Goal: Information Seeking & Learning: Learn about a topic

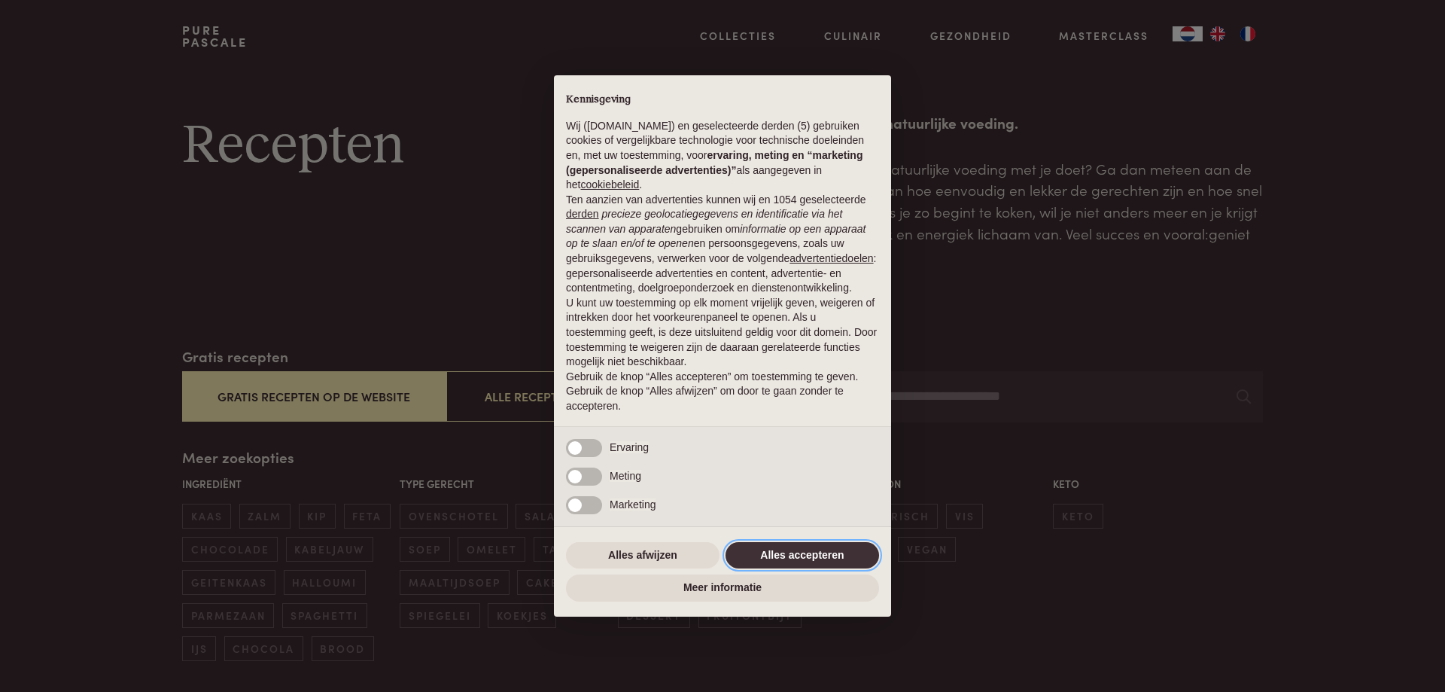
click at [785, 546] on button "Alles accepteren" at bounding box center [802, 555] width 154 height 27
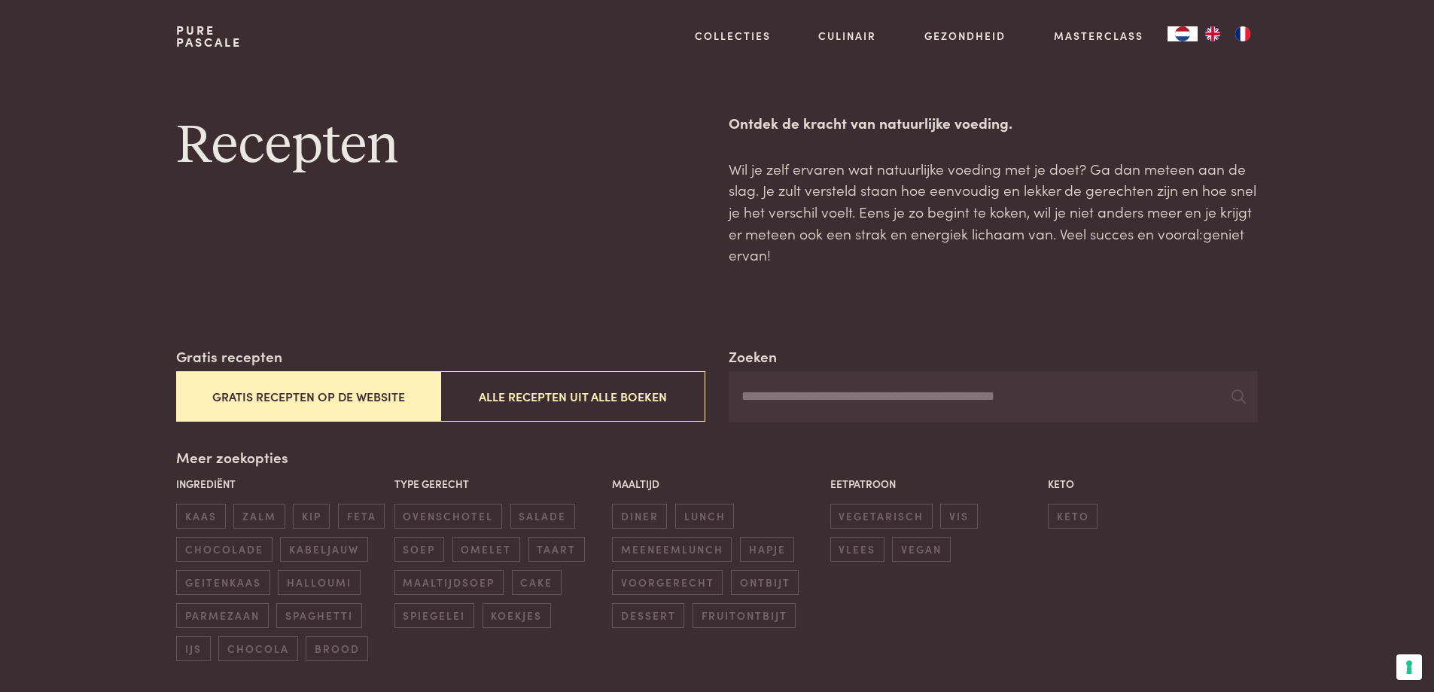
click at [264, 396] on button "Gratis recepten op de website" at bounding box center [308, 396] width 264 height 50
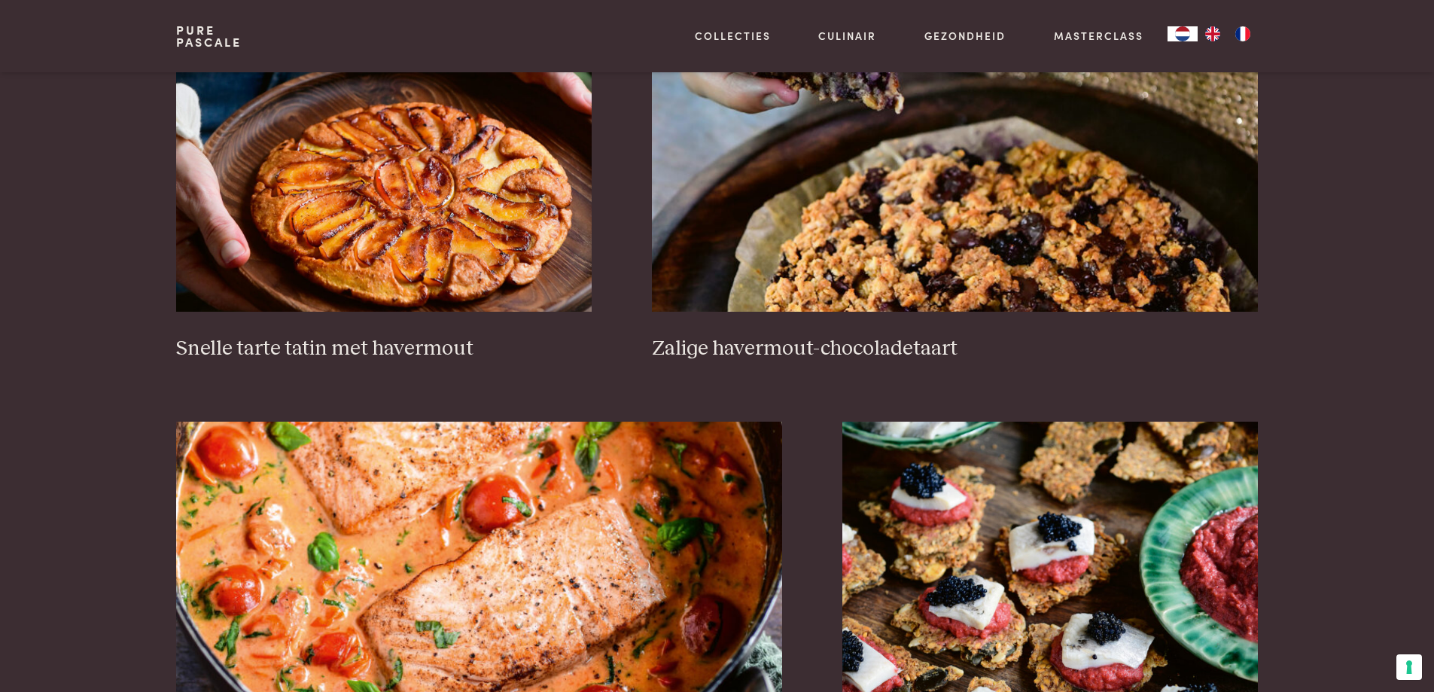
scroll to position [2528, 0]
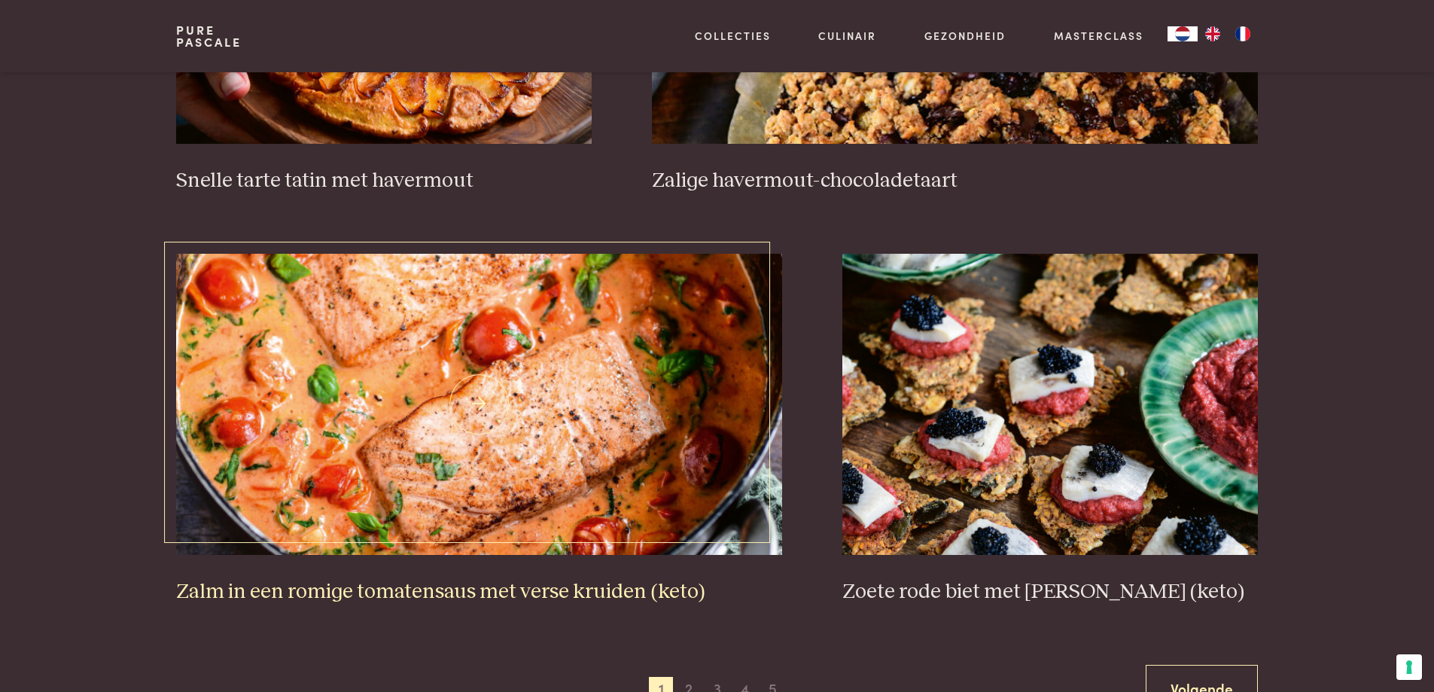
click at [382, 397] on img at bounding box center [479, 404] width 606 height 301
click at [473, 456] on img at bounding box center [479, 404] width 606 height 301
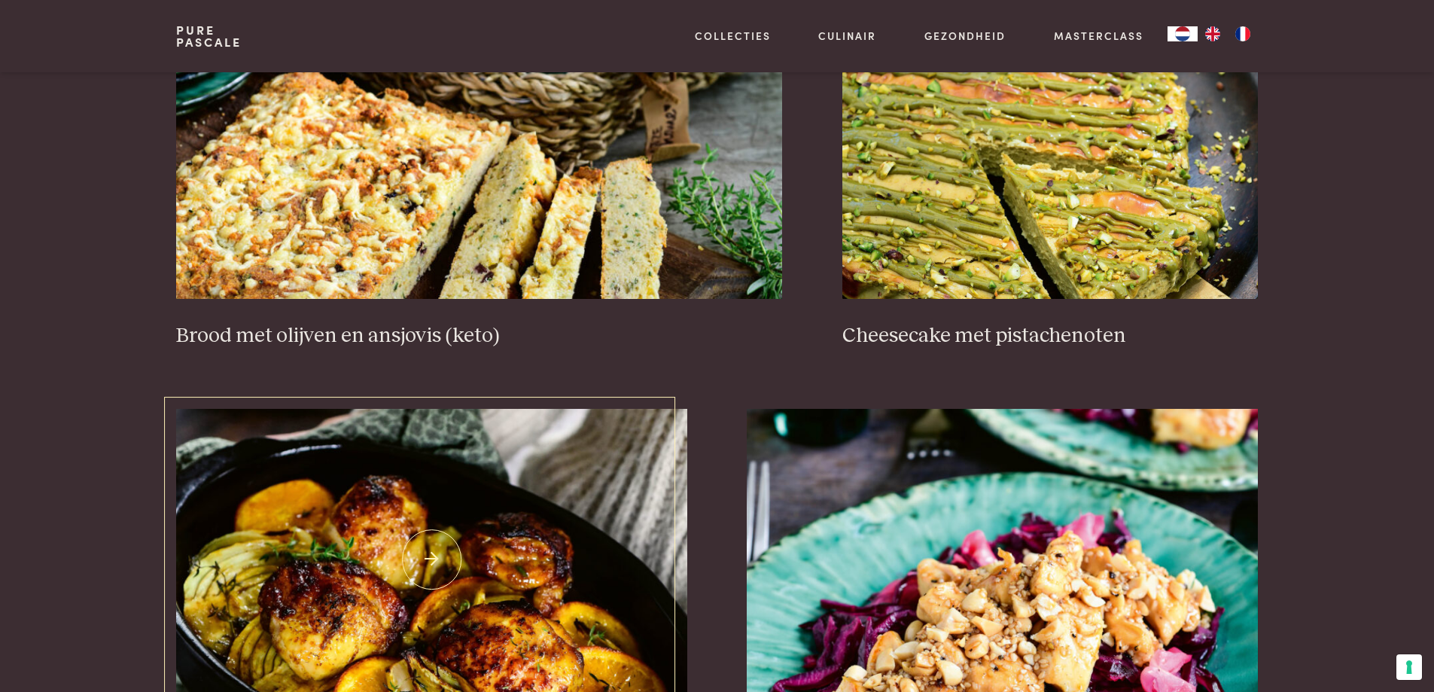
scroll to position [1550, 0]
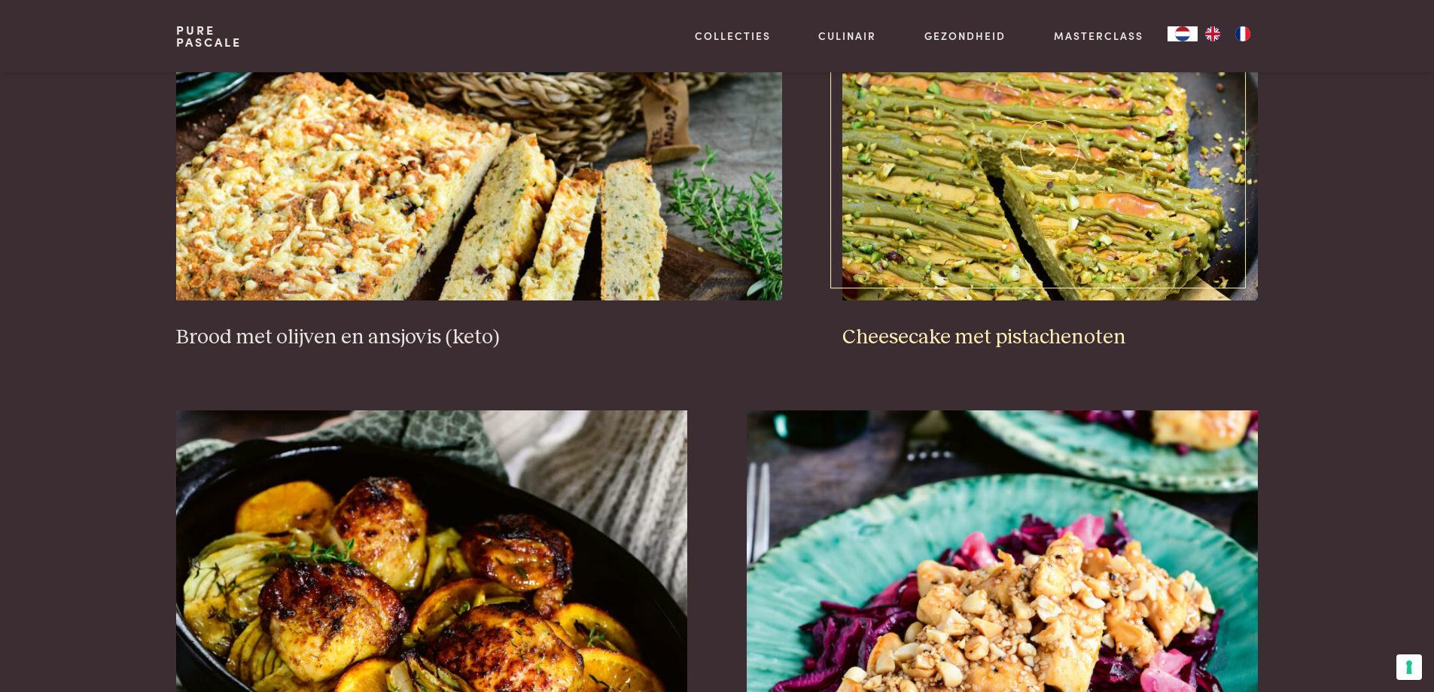
click at [946, 211] on img at bounding box center [1049, 149] width 415 height 301
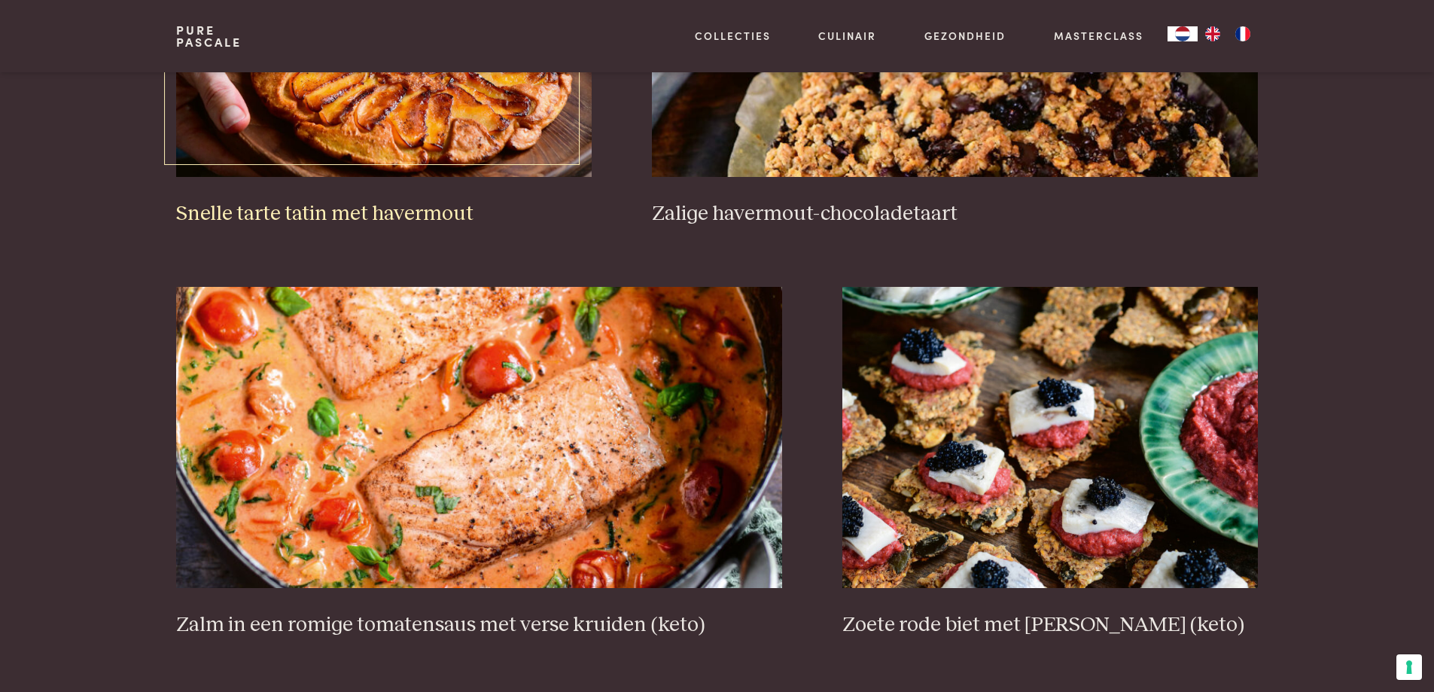
scroll to position [2528, 0]
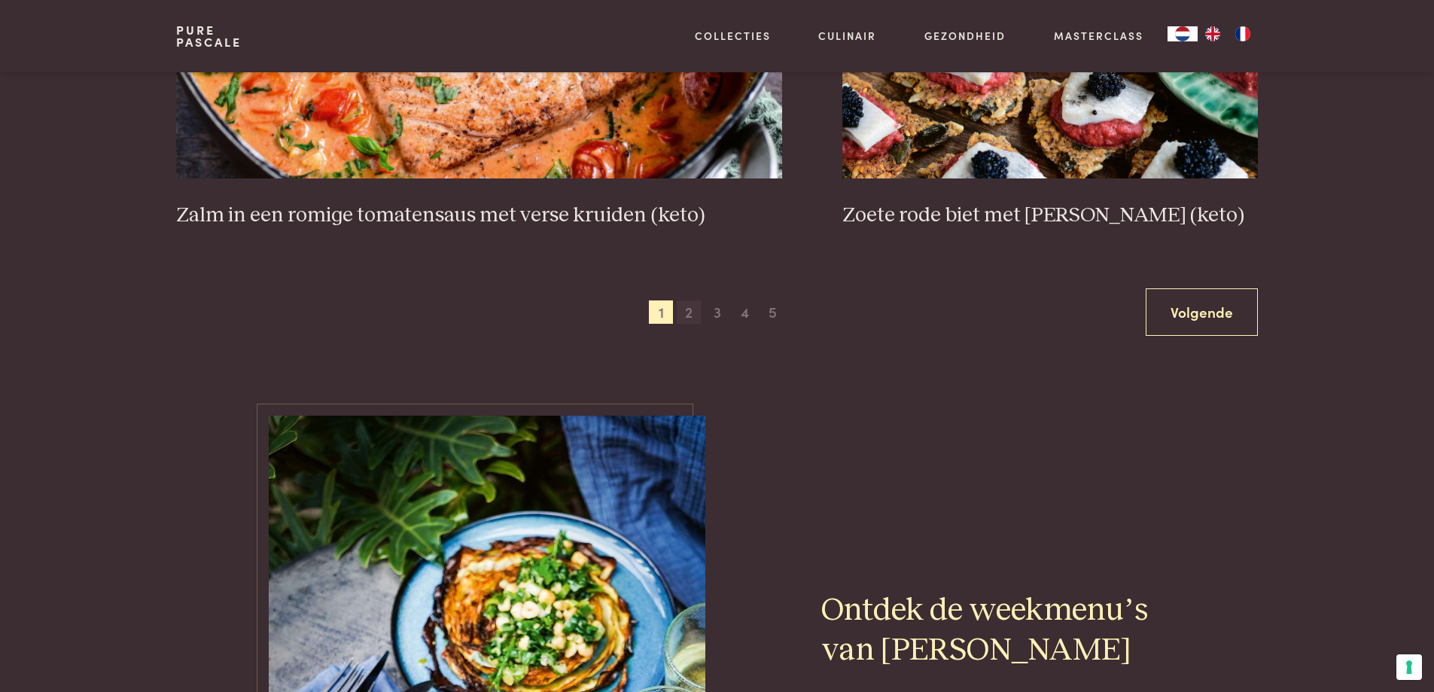
click at [685, 310] on span "2" at bounding box center [689, 312] width 24 height 24
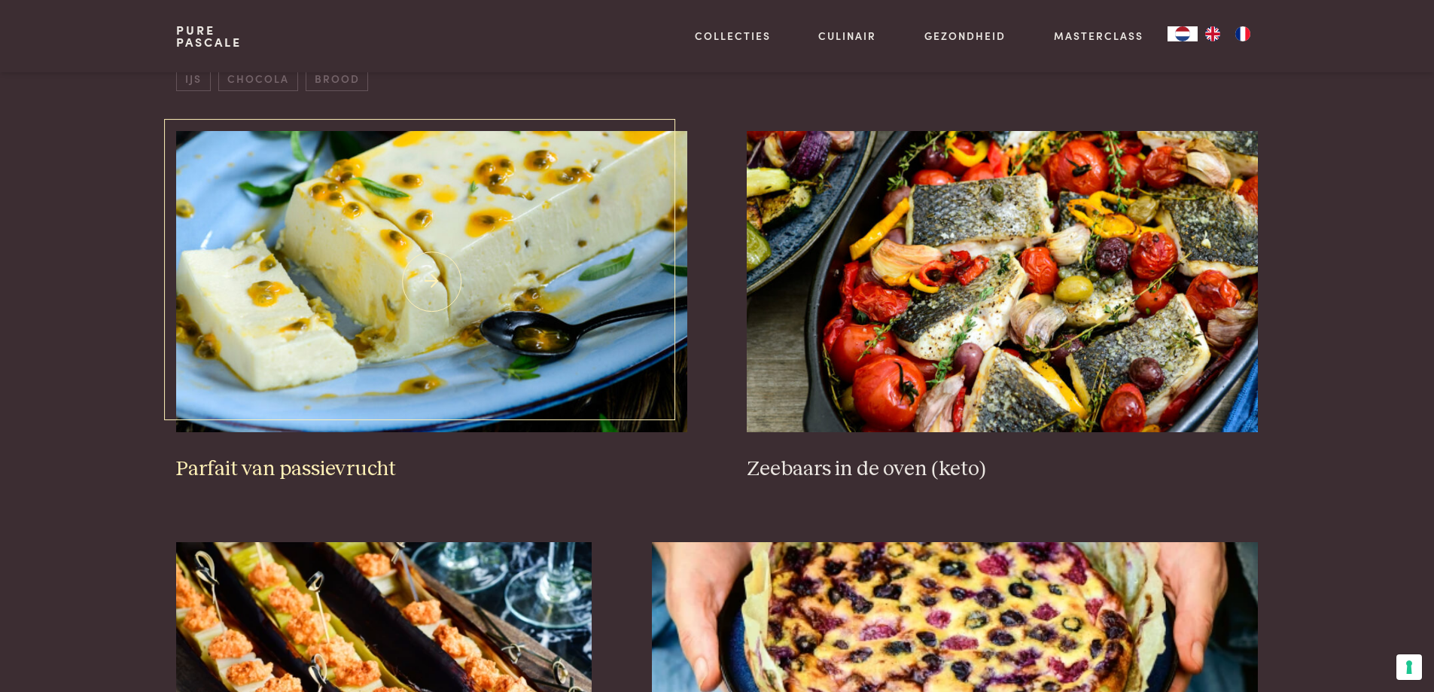
scroll to position [571, 0]
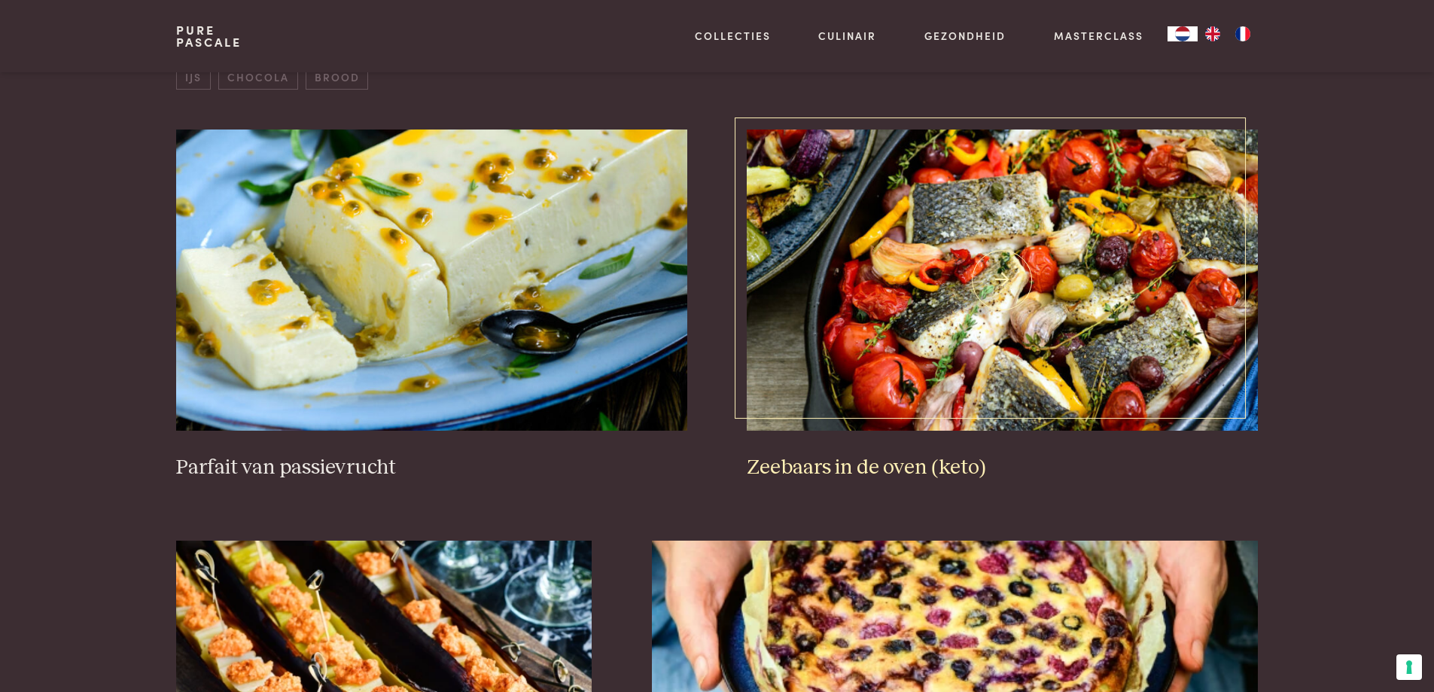
click at [938, 285] on img at bounding box center [1002, 279] width 510 height 301
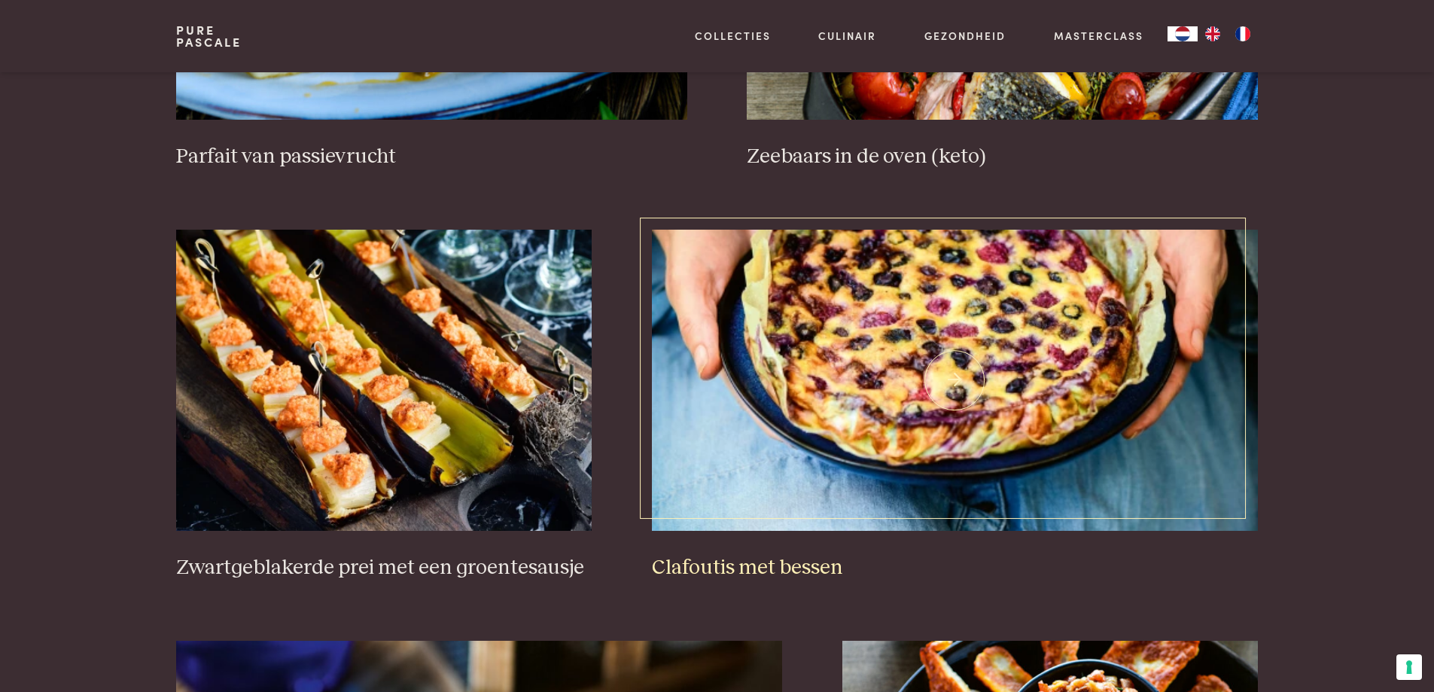
scroll to position [797, 0]
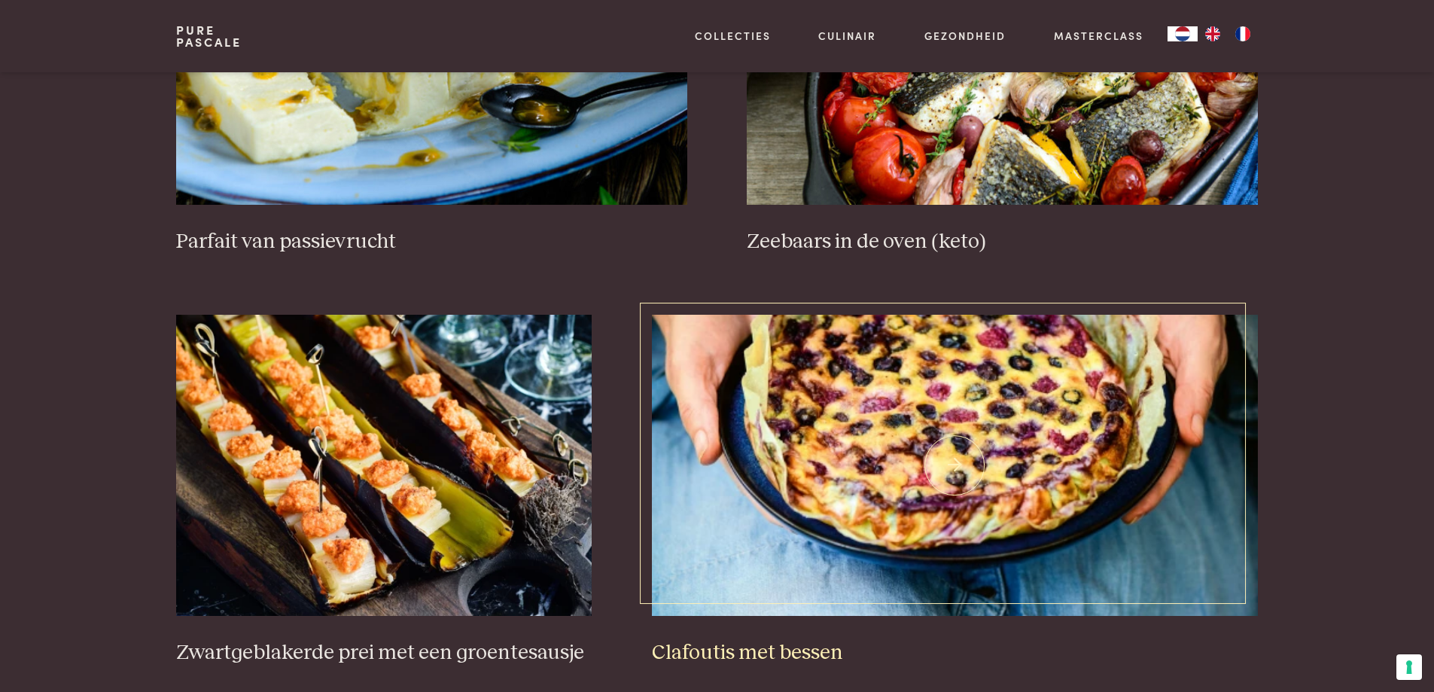
click at [859, 465] on img at bounding box center [955, 465] width 606 height 301
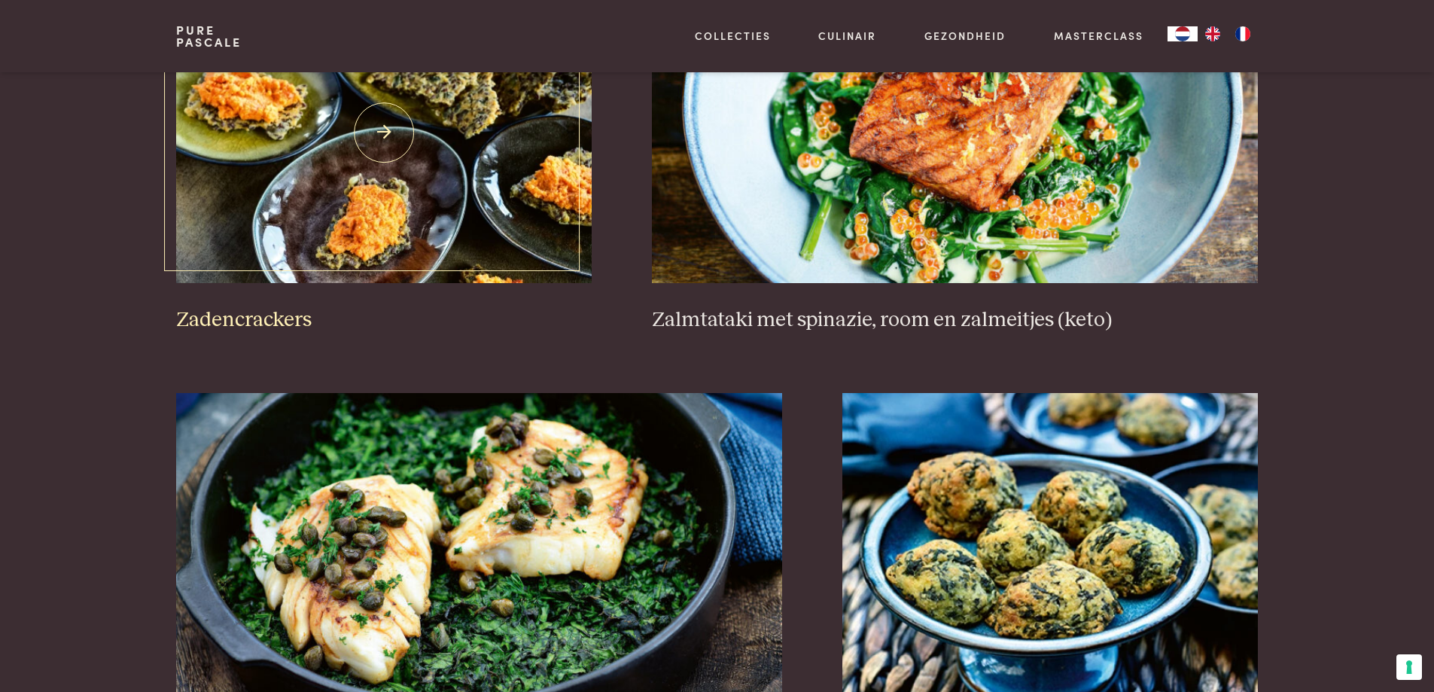
scroll to position [2528, 0]
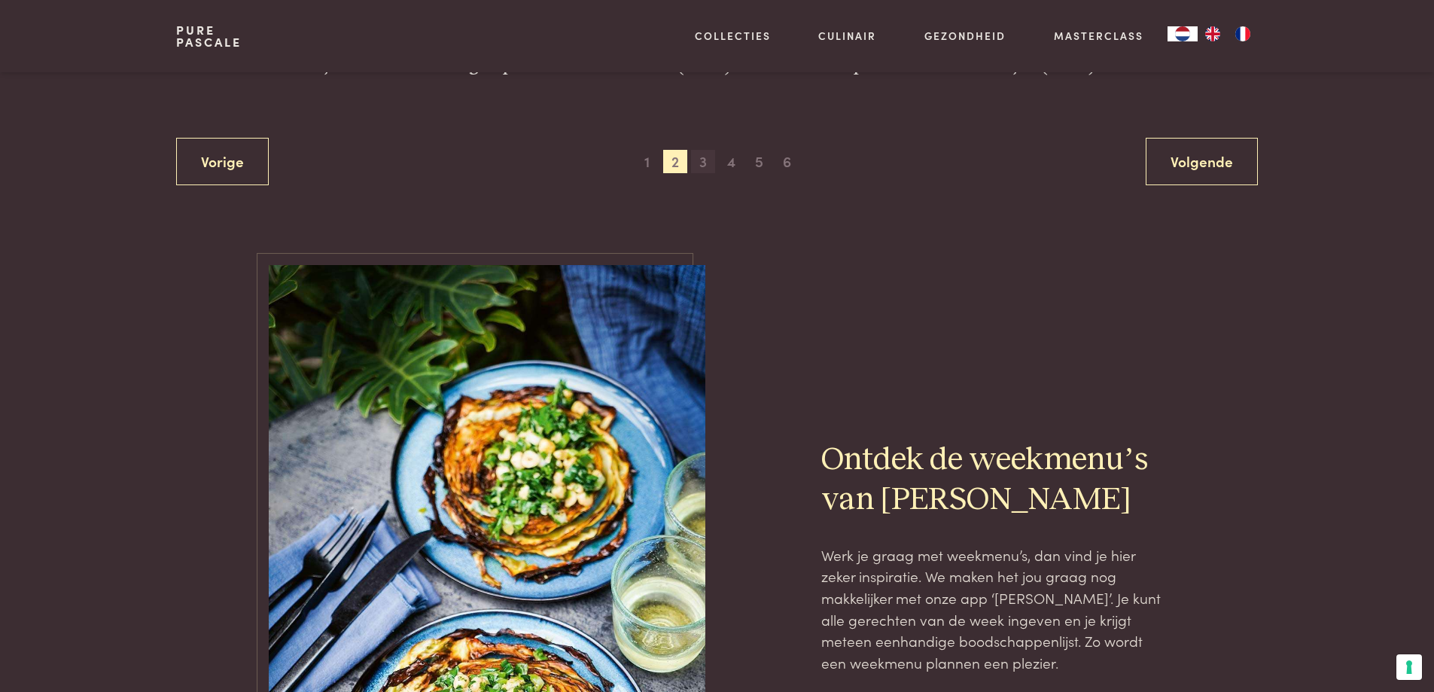
click at [707, 160] on span "3" at bounding box center [703, 162] width 24 height 24
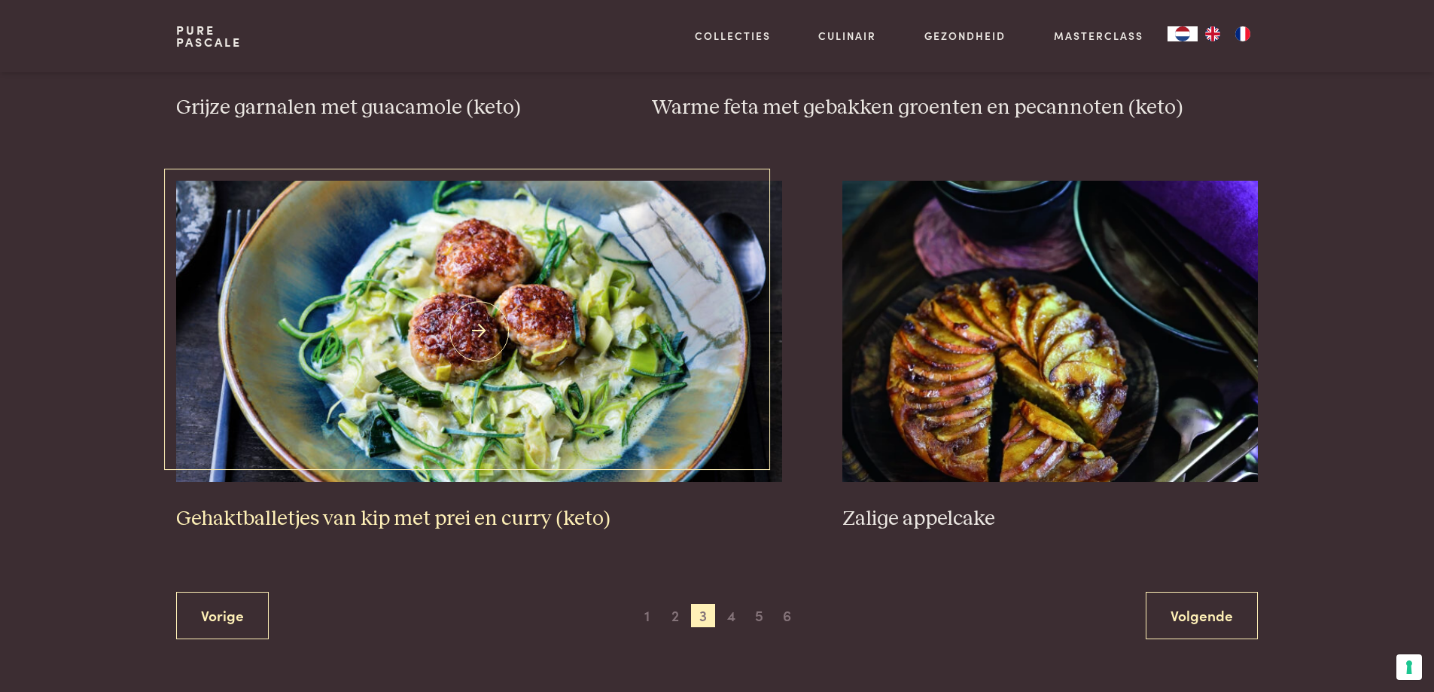
scroll to position [2678, 0]
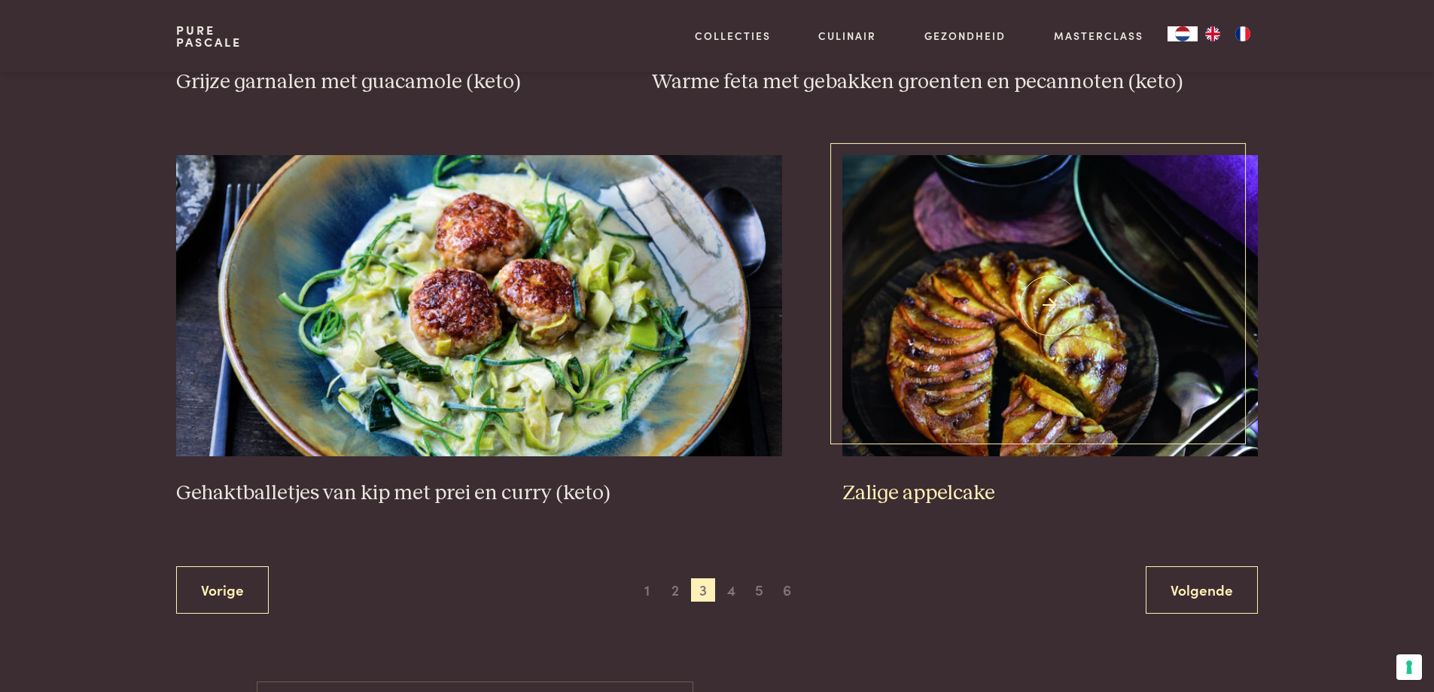
click at [959, 363] on img at bounding box center [1049, 305] width 415 height 301
click at [726, 586] on span "4" at bounding box center [731, 590] width 24 height 24
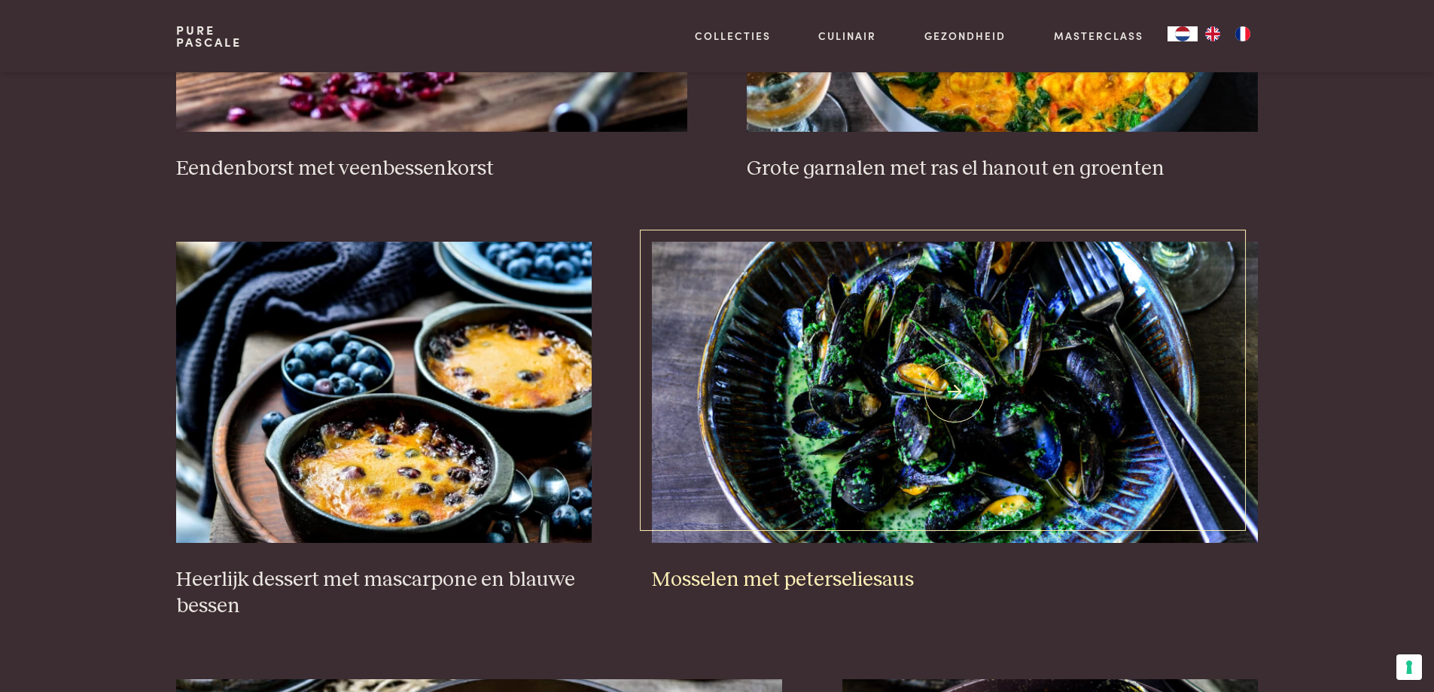
scroll to position [872, 0]
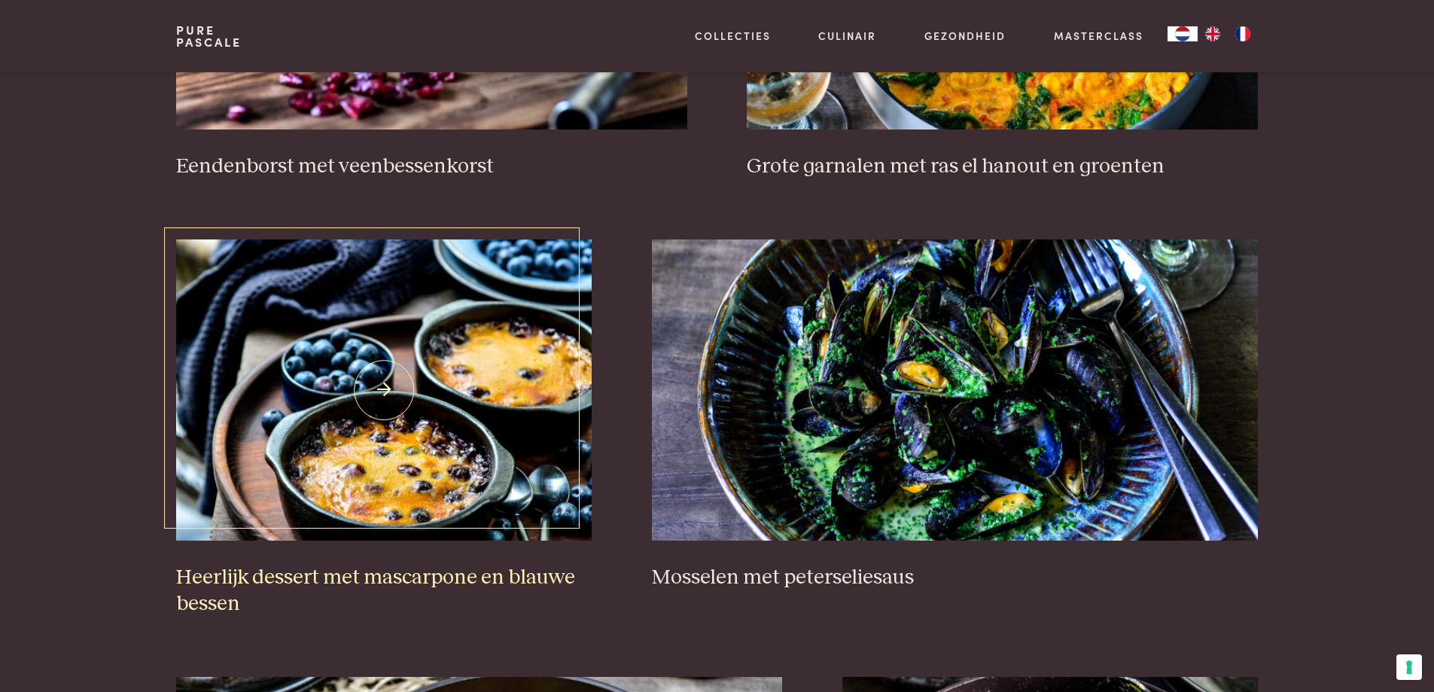
click at [364, 370] on img at bounding box center [383, 389] width 415 height 301
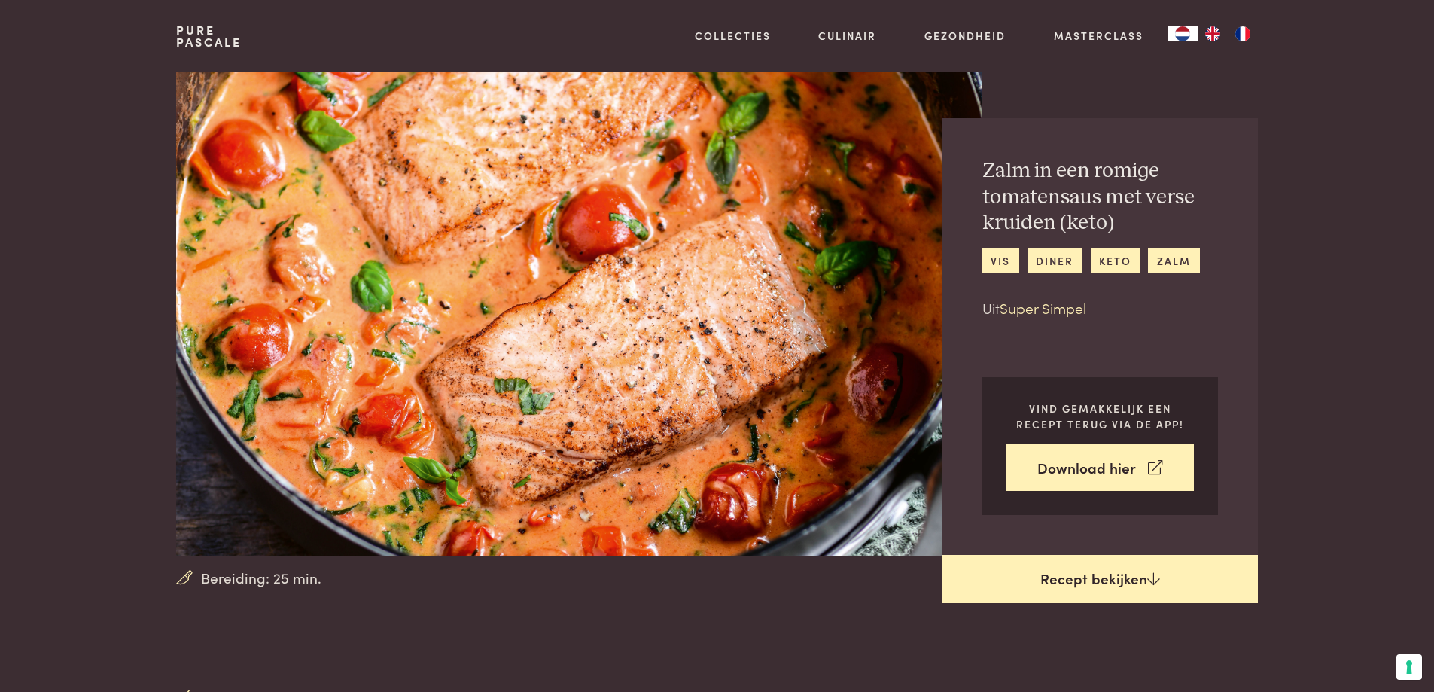
click at [1113, 582] on link "Recept bekijken" at bounding box center [1099, 579] width 315 height 48
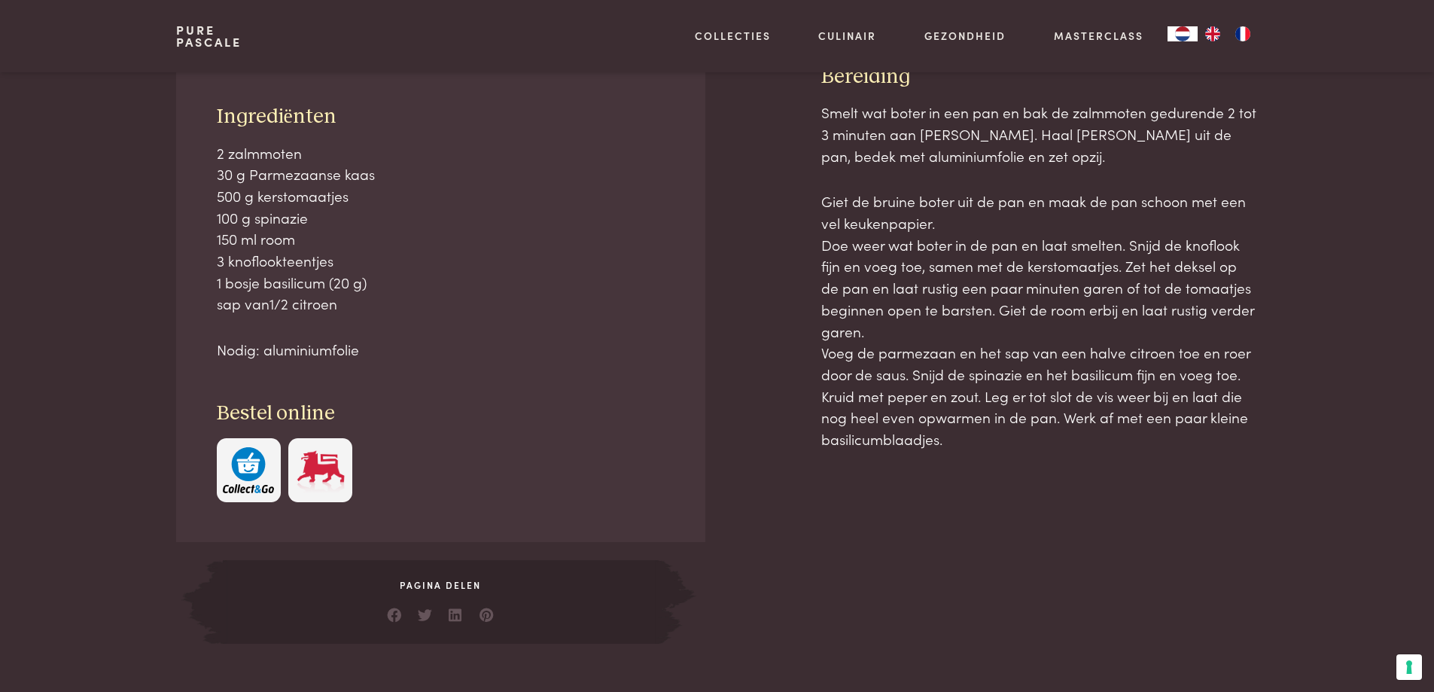
scroll to position [682, 0]
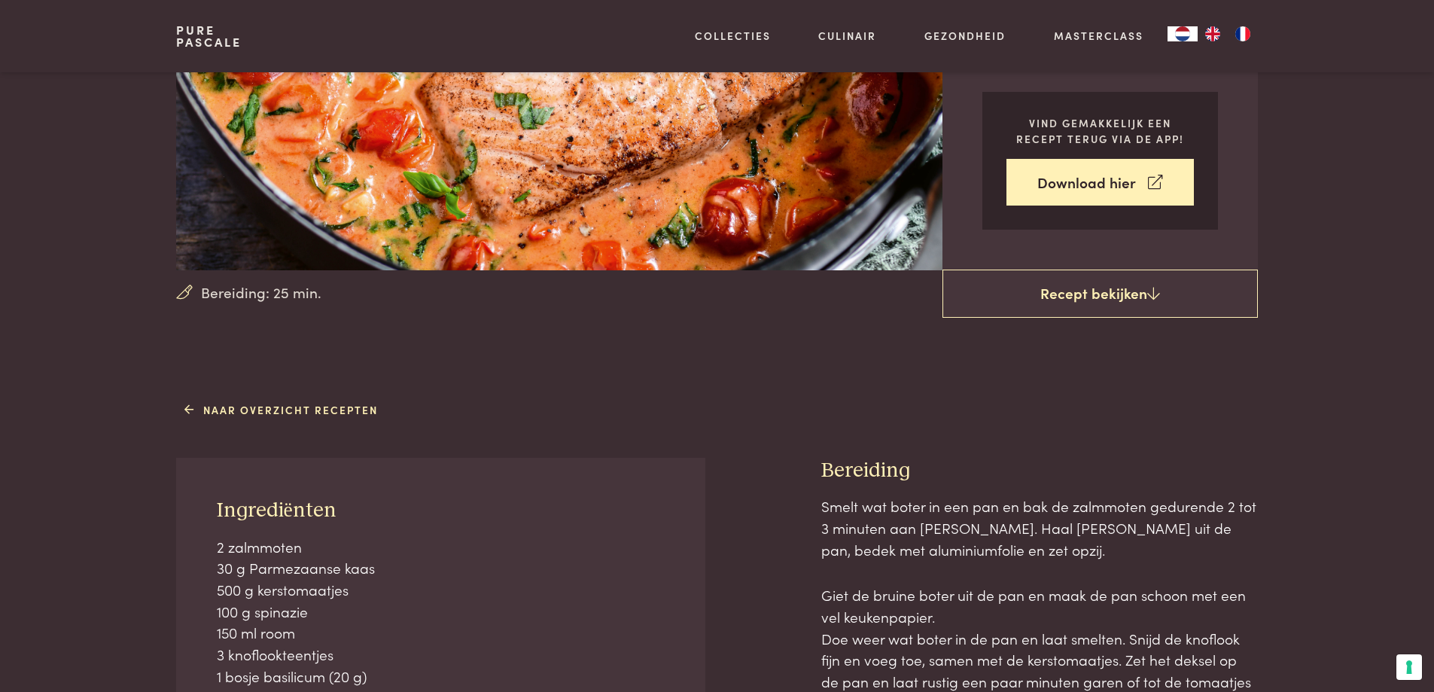
scroll to position [452, 0]
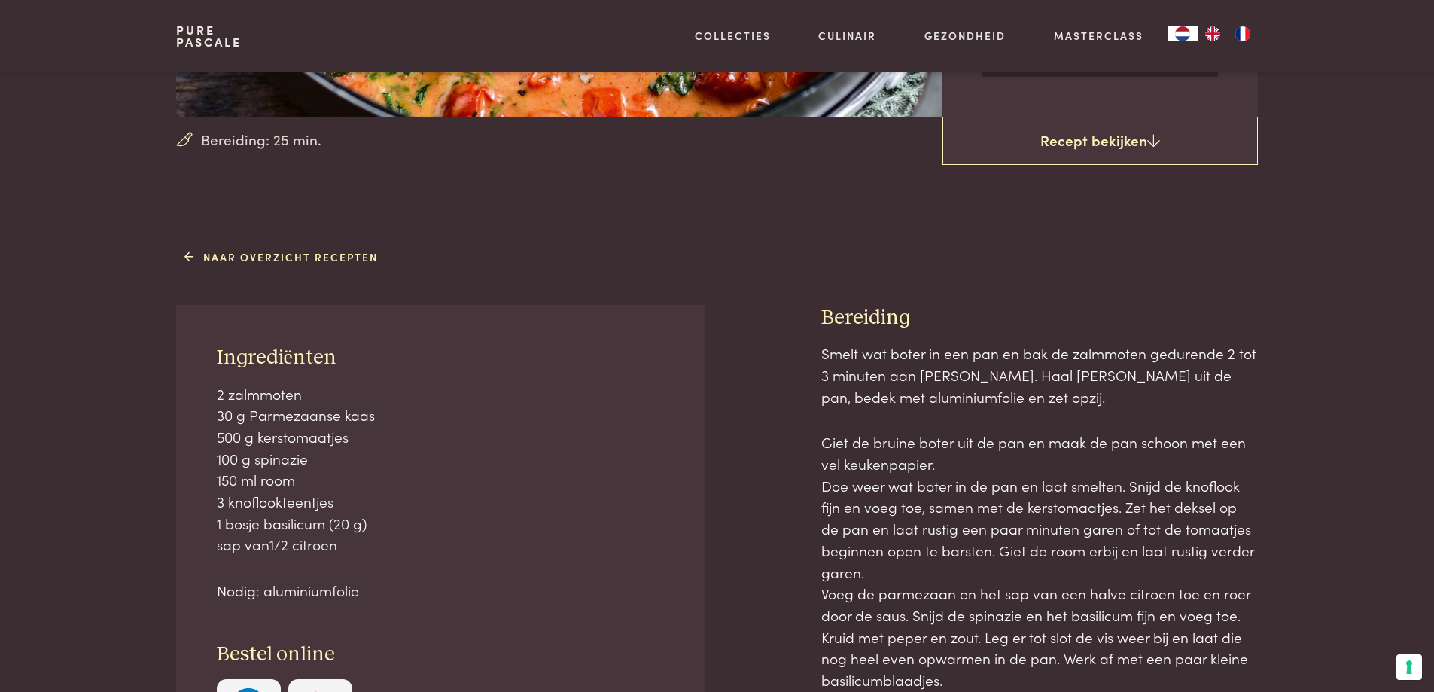
scroll to position [306, 0]
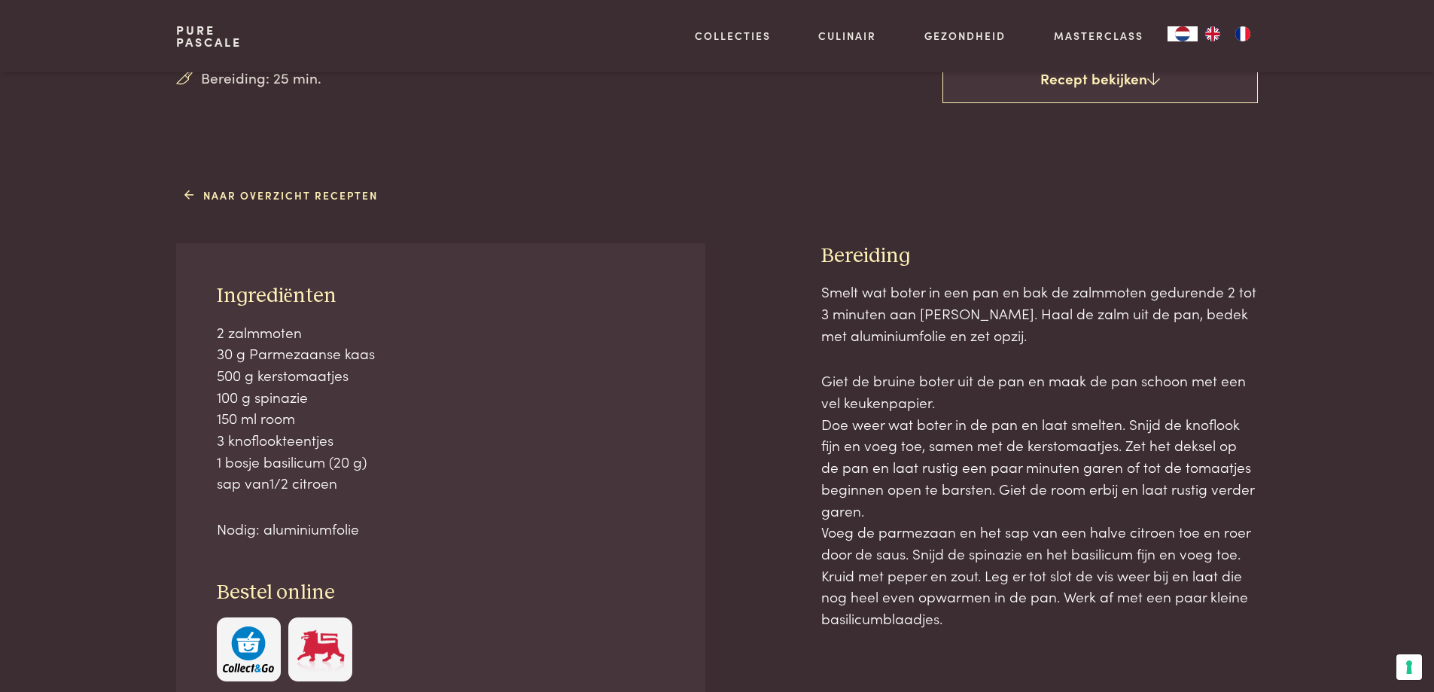
scroll to position [527, 0]
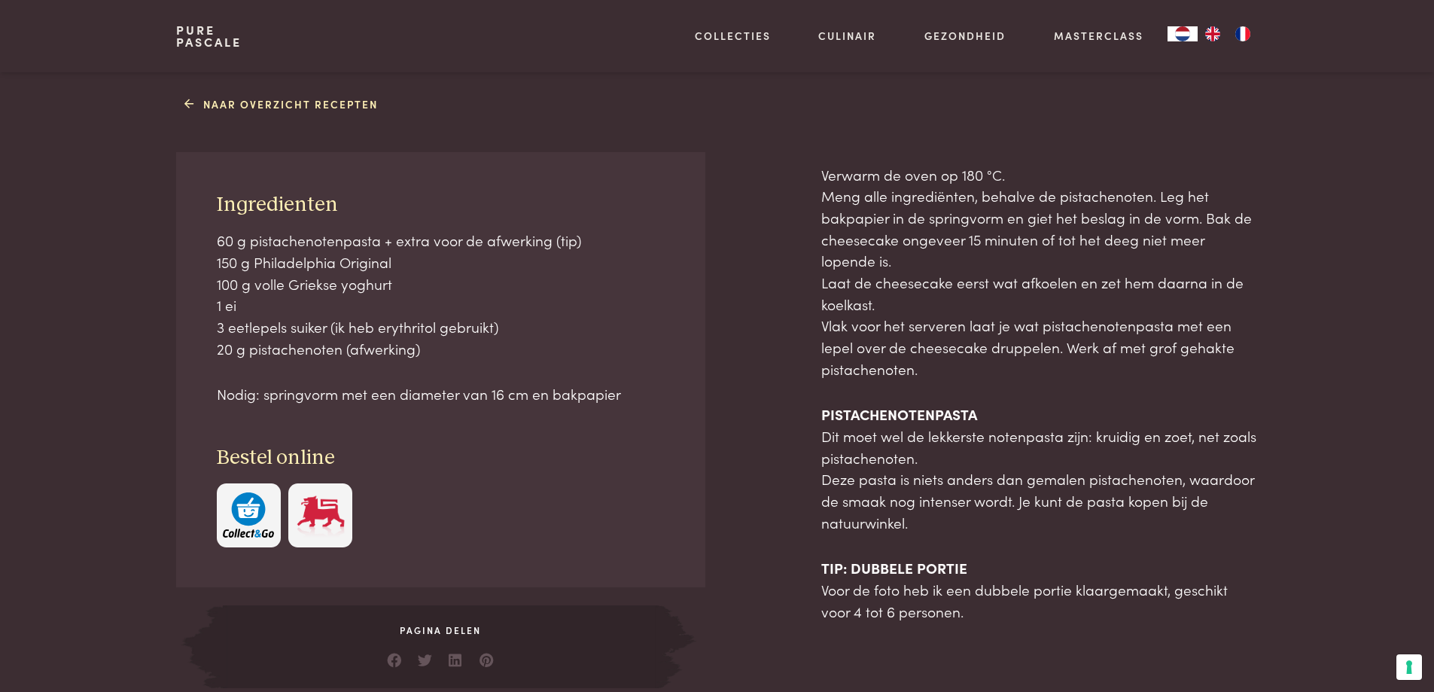
scroll to position [602, 0]
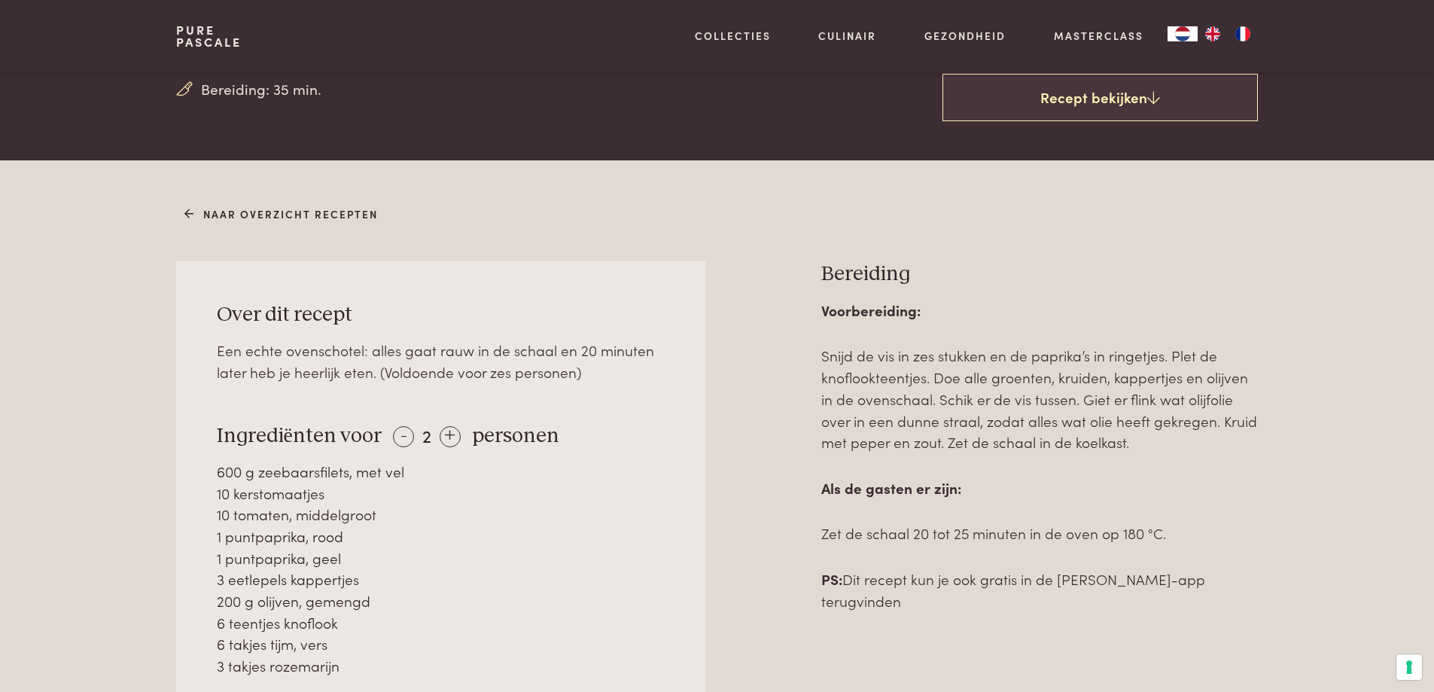
scroll to position [602, 0]
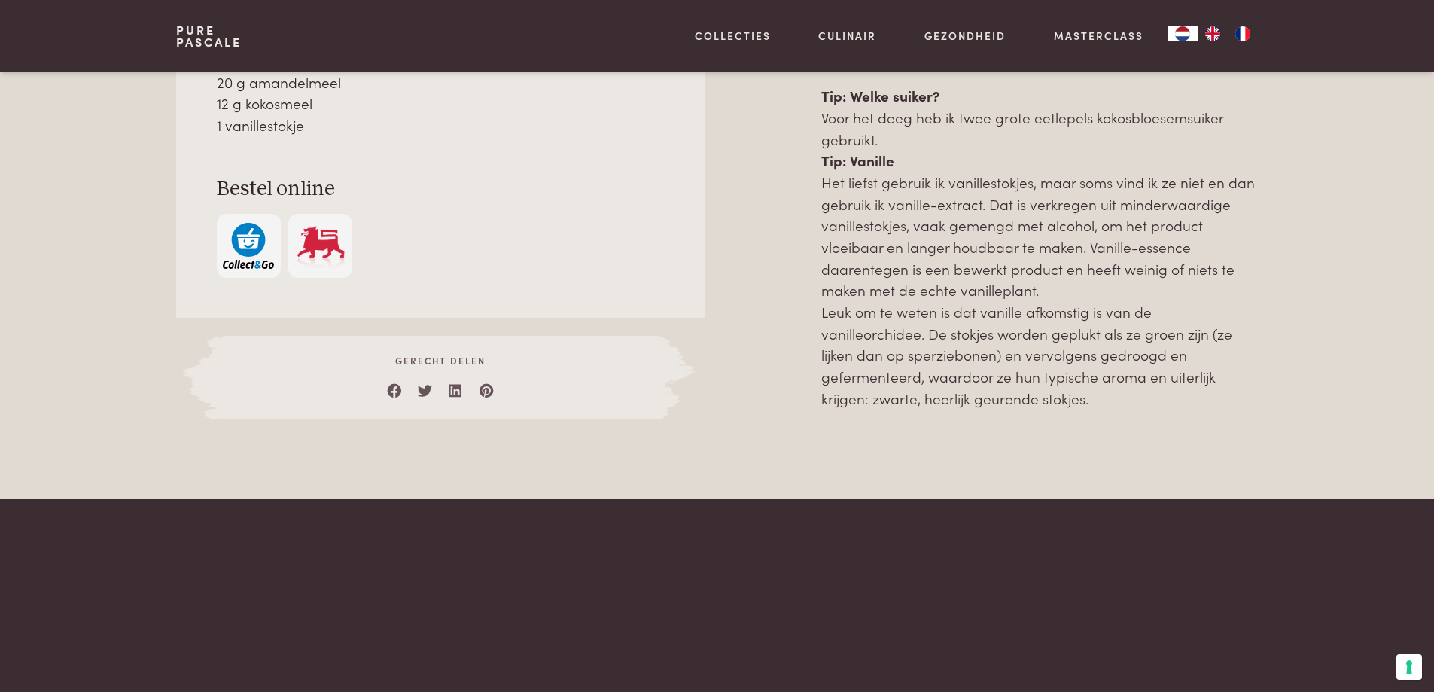
scroll to position [978, 0]
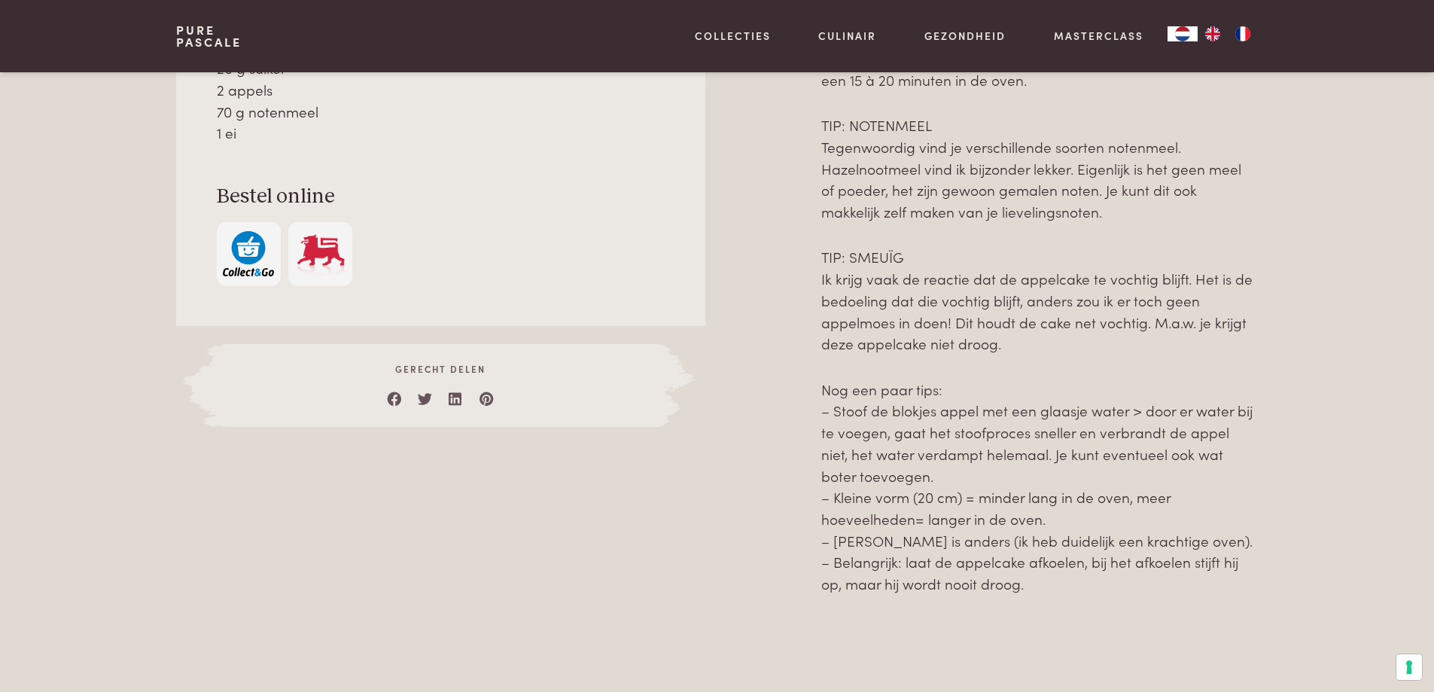
scroll to position [903, 0]
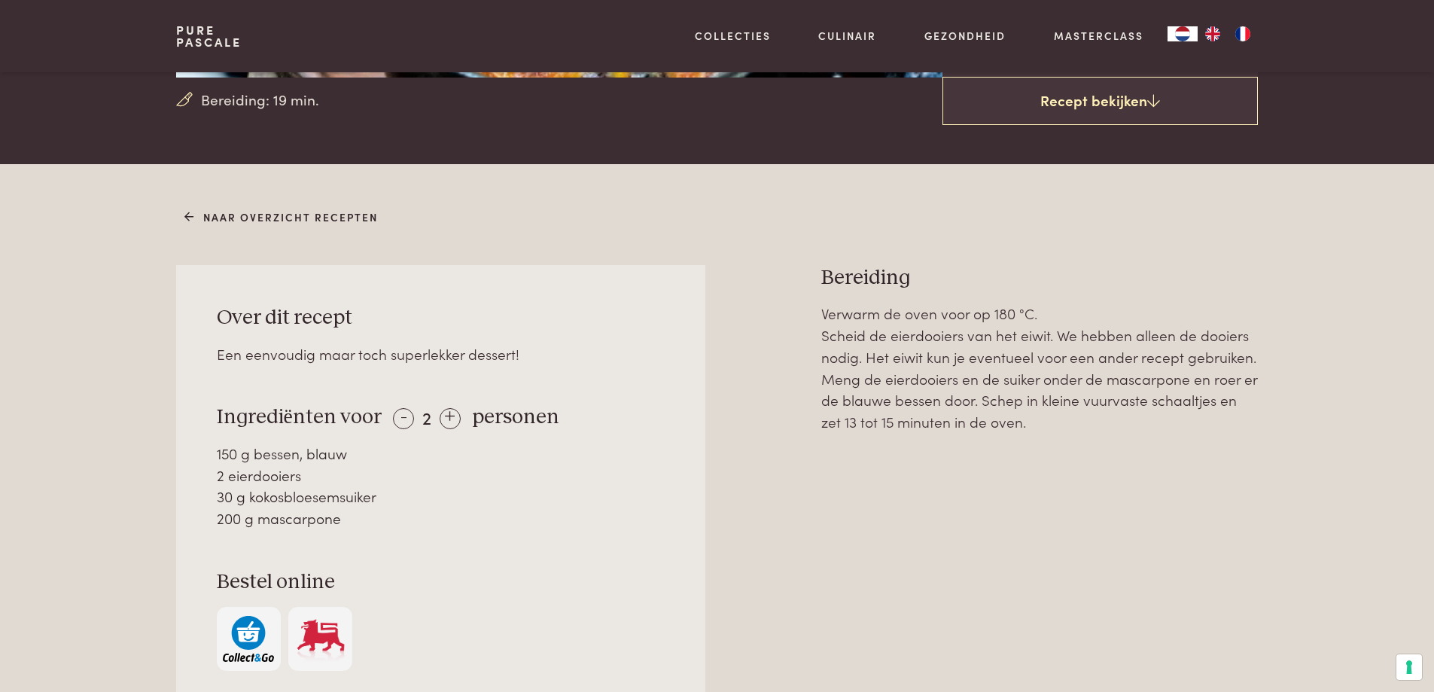
scroll to position [452, 0]
